Goal: Information Seeking & Learning: Understand process/instructions

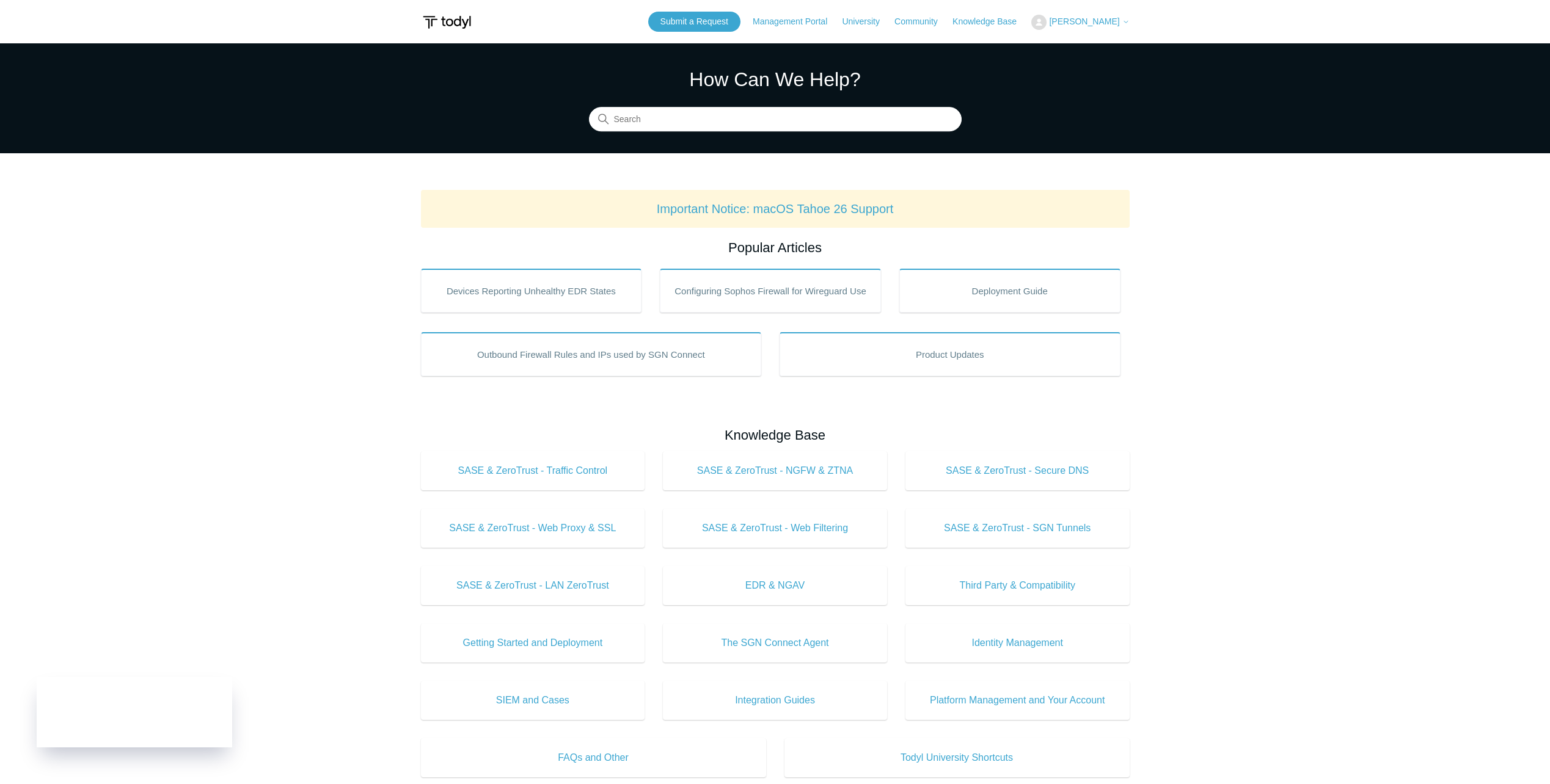
click at [1083, 20] on span "[PERSON_NAME]" at bounding box center [1084, 21] width 70 height 10
click at [1072, 46] on link "My Support Requests" at bounding box center [1091, 48] width 119 height 21
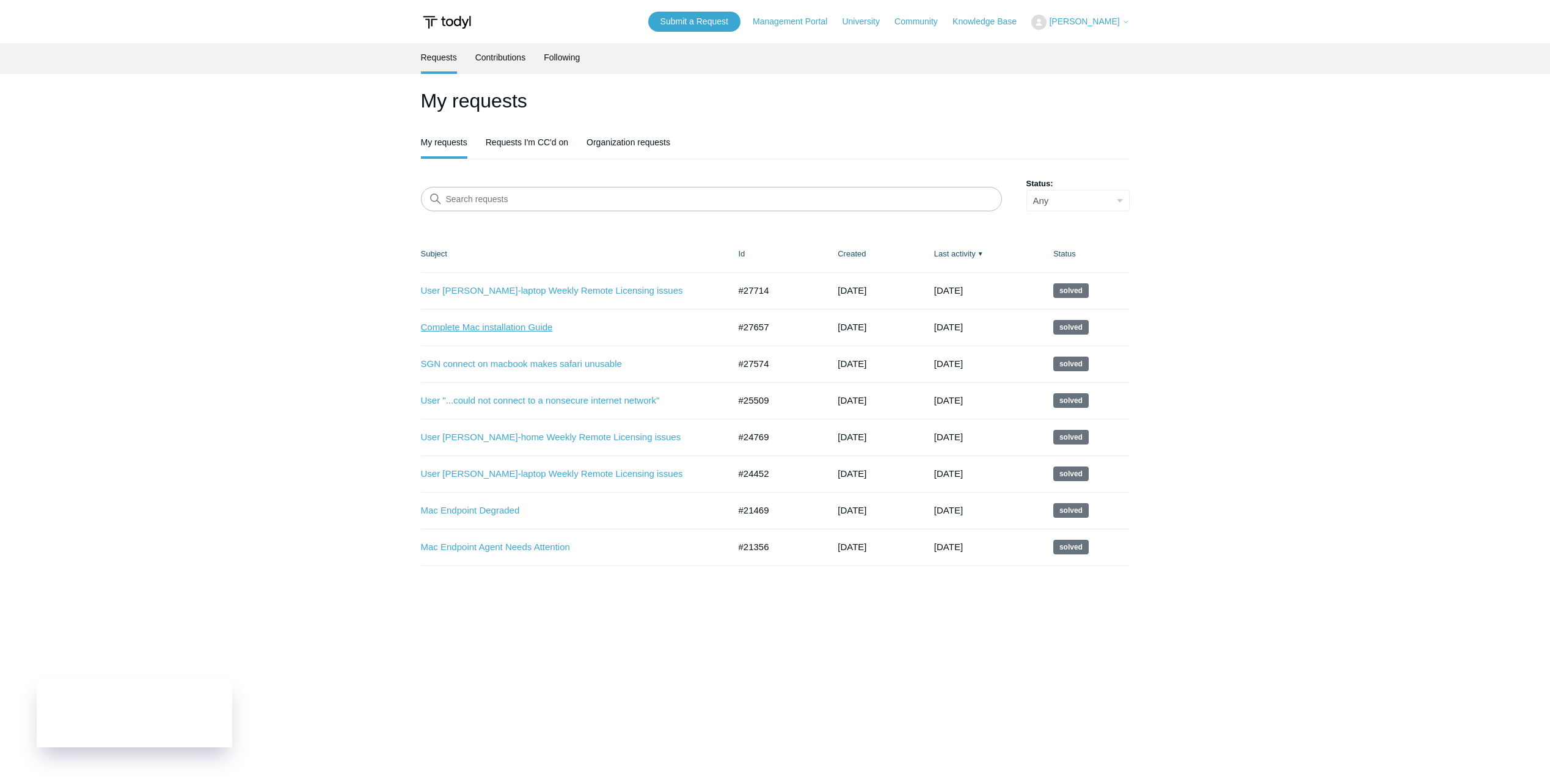
click at [504, 334] on link "Complete Mac installation Guide" at bounding box center [565, 327] width 290 height 14
